Goal: Understand process/instructions: Learn how to perform a task or action

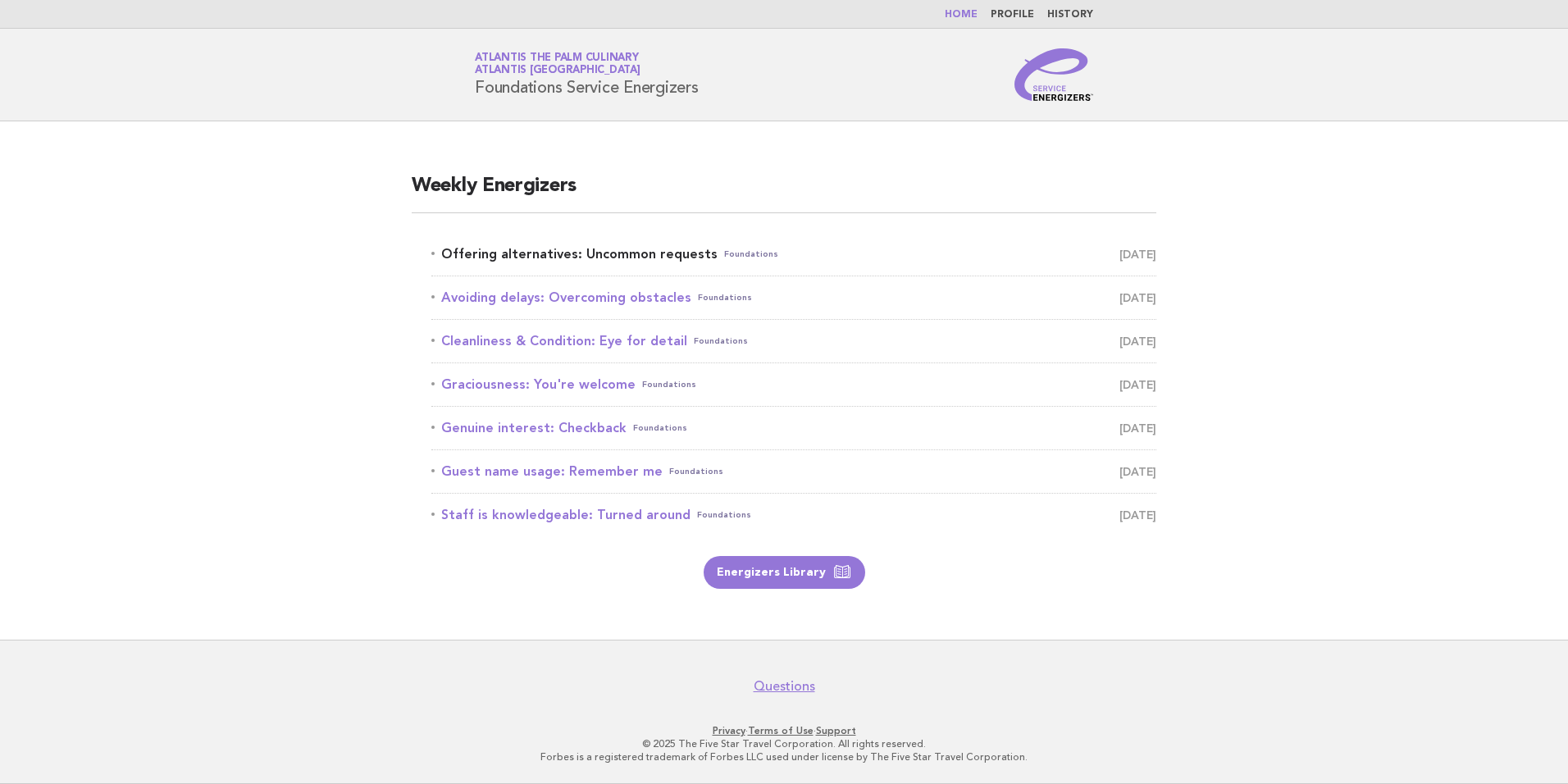
click at [658, 255] on link "Offering alternatives: Uncommon requests Foundations October 4" at bounding box center [794, 254] width 725 height 23
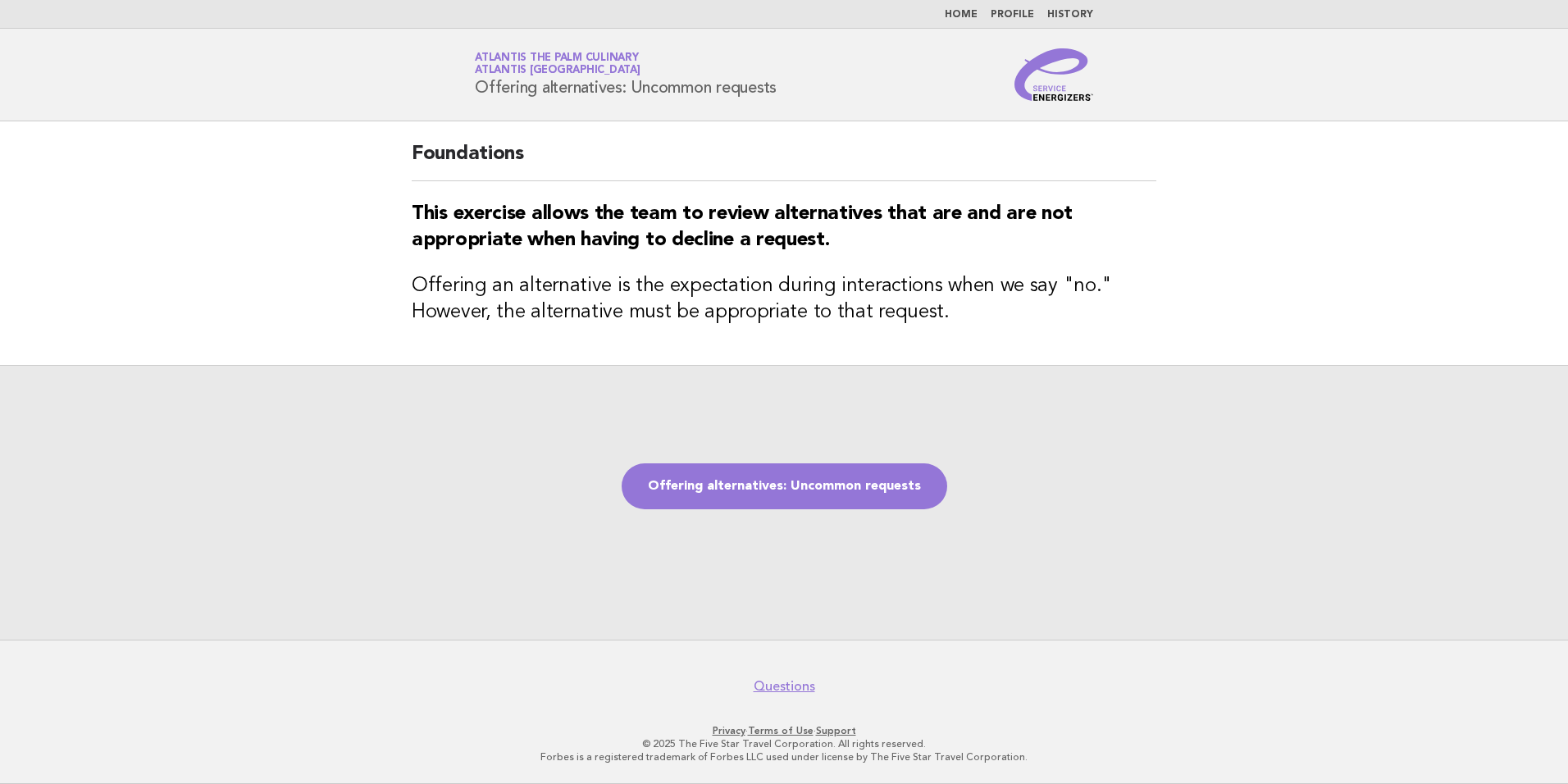
click at [787, 491] on link "Offering alternatives: Uncommon requests" at bounding box center [784, 487] width 325 height 46
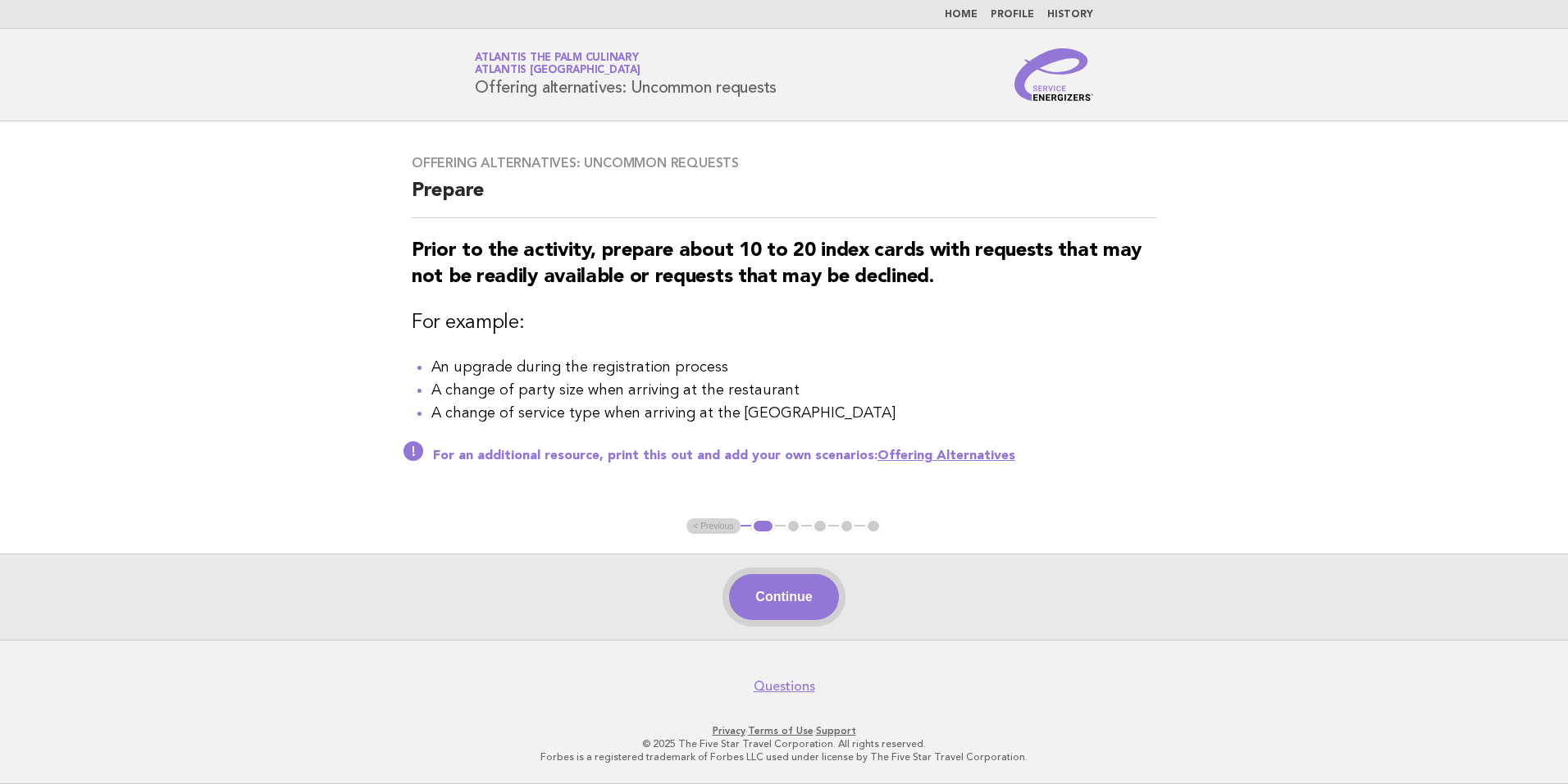
click at [802, 603] on button "Continue" at bounding box center [783, 597] width 109 height 46
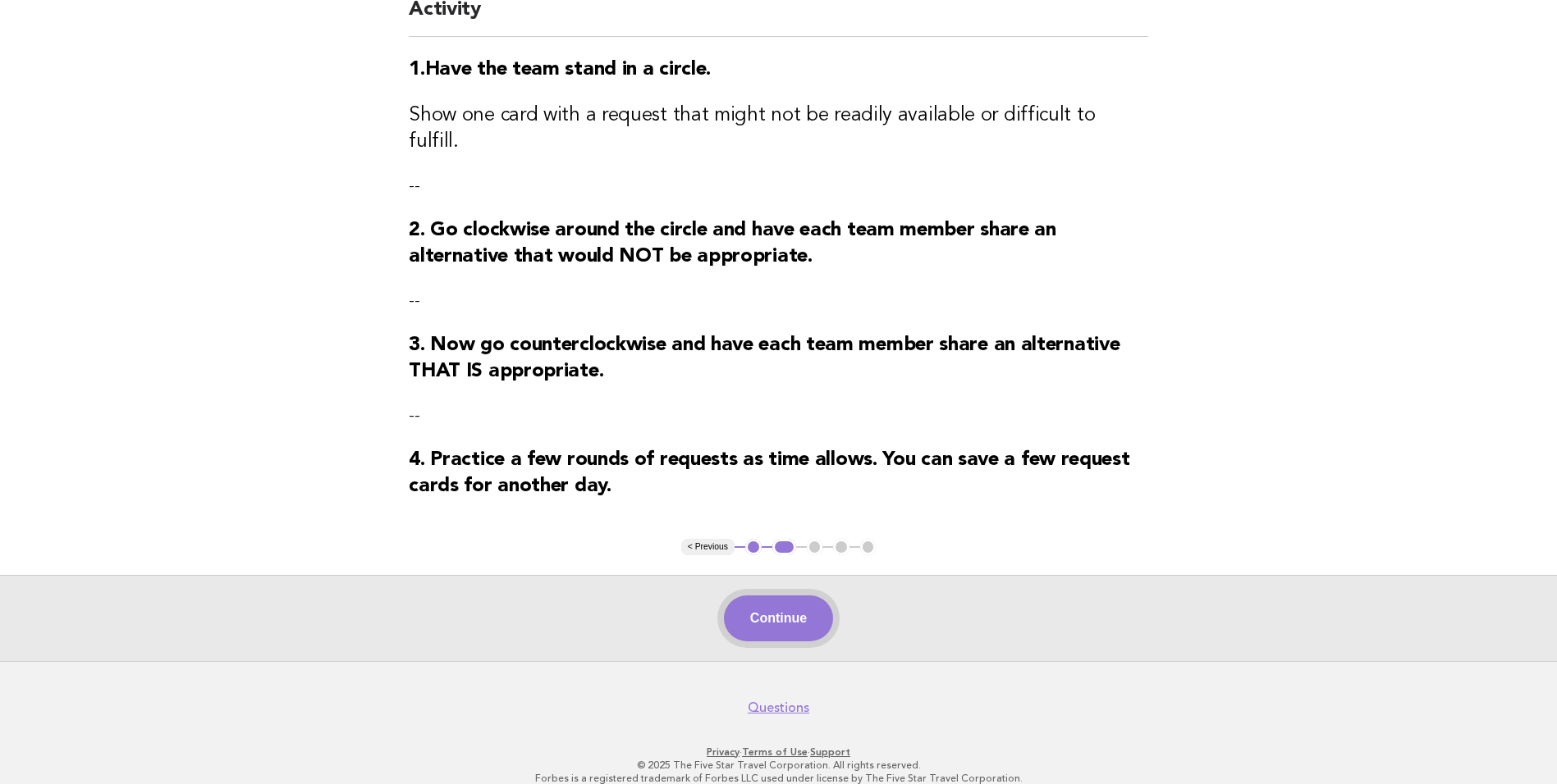
click at [790, 596] on button "Continue" at bounding box center [778, 619] width 109 height 46
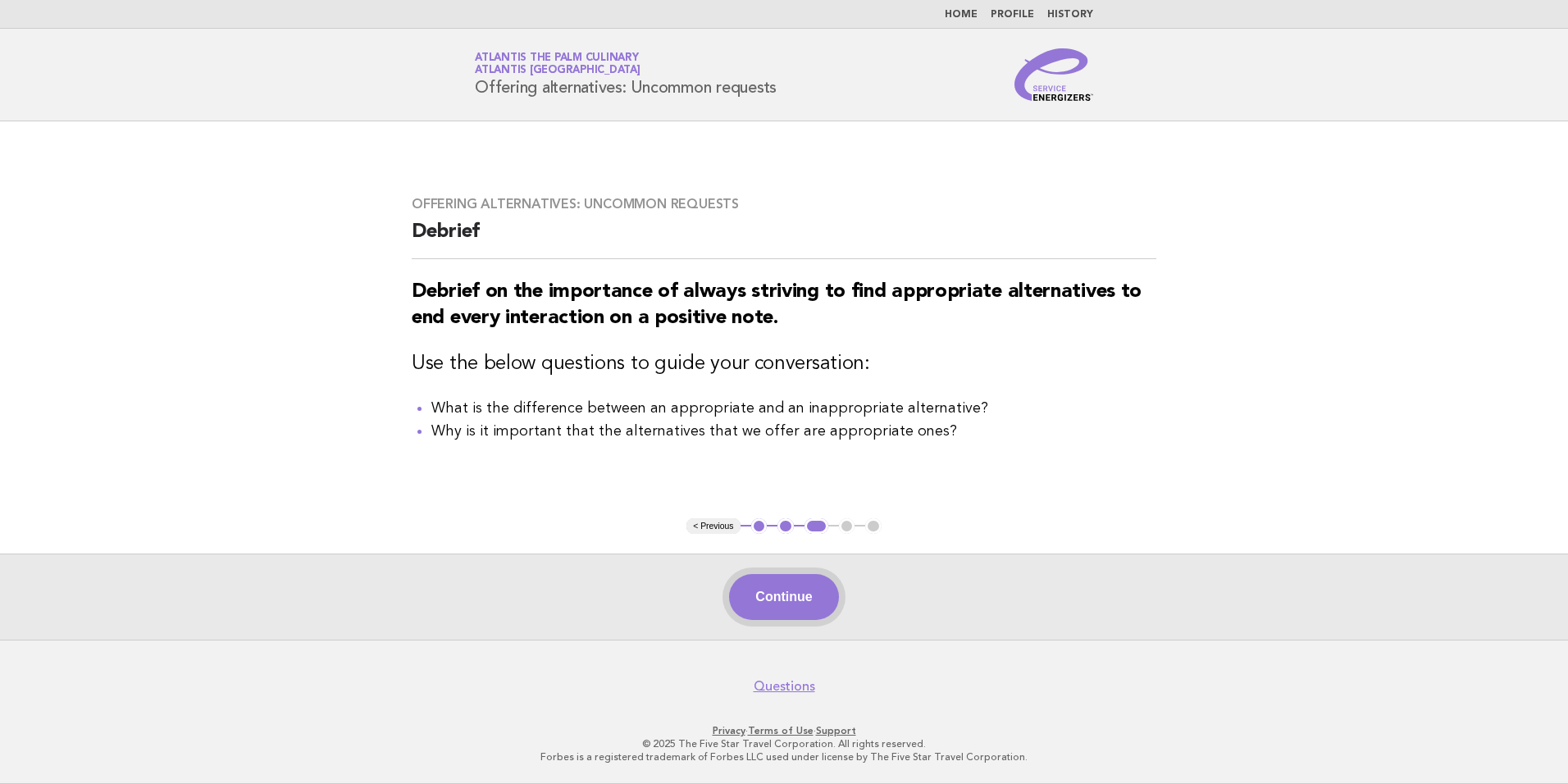
click at [762, 594] on button "Continue" at bounding box center [783, 597] width 109 height 46
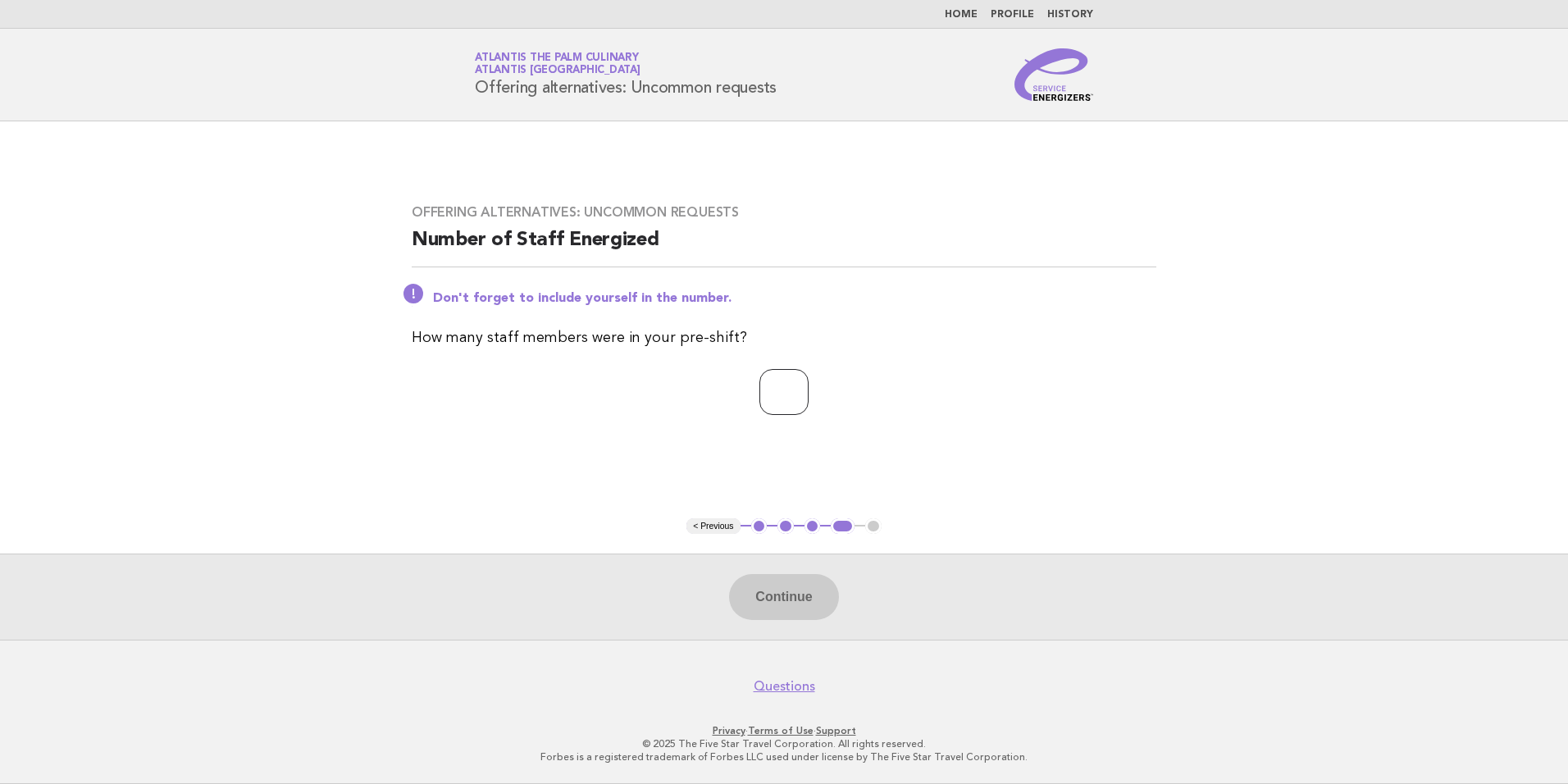
click at [792, 389] on input "number" at bounding box center [784, 392] width 50 height 46
type input "**"
click at [783, 614] on button "Continue" at bounding box center [783, 597] width 109 height 46
